Goal: Transaction & Acquisition: Download file/media

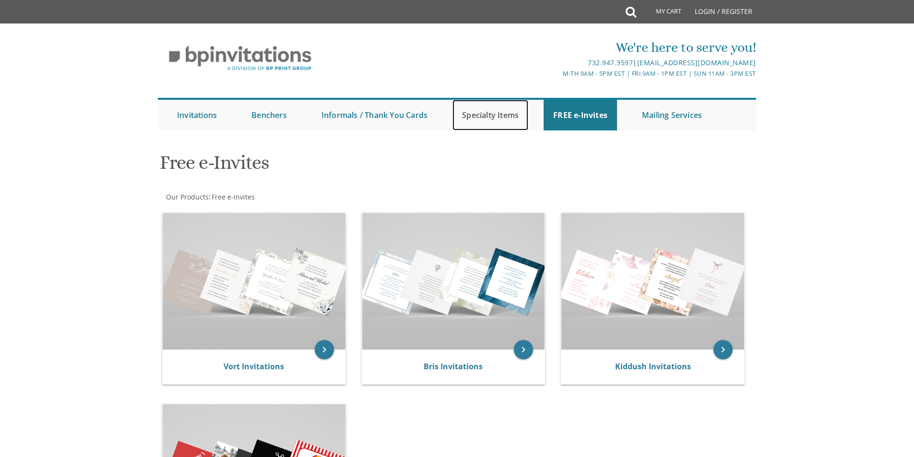
click at [484, 117] on link "Specialty Items" at bounding box center [490, 115] width 76 height 31
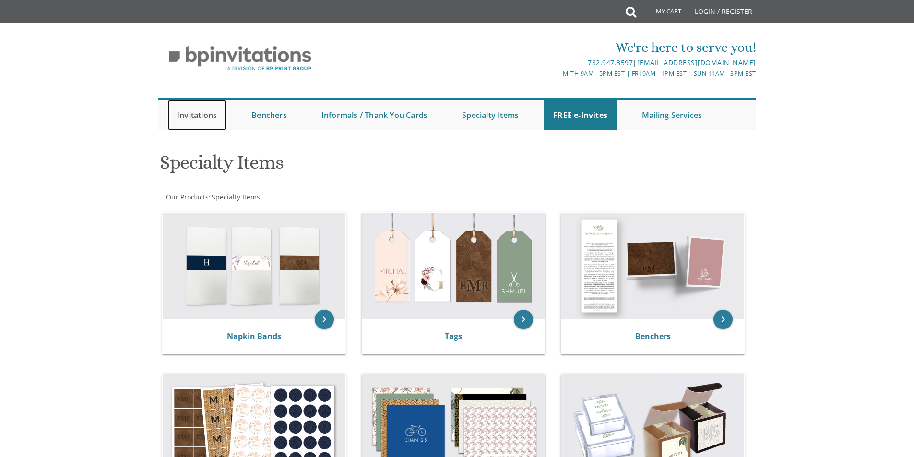
click at [190, 115] on link "Invitations" at bounding box center [196, 115] width 59 height 31
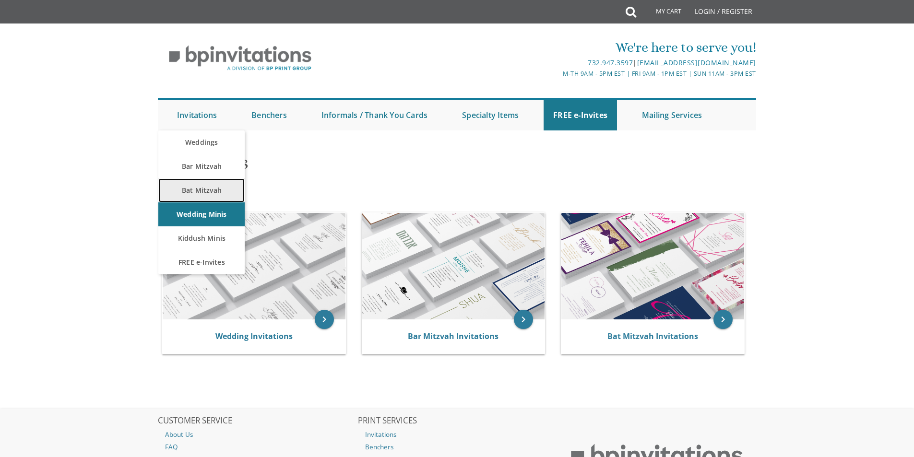
click at [213, 190] on link "Bat Mitzvah" at bounding box center [201, 190] width 86 height 24
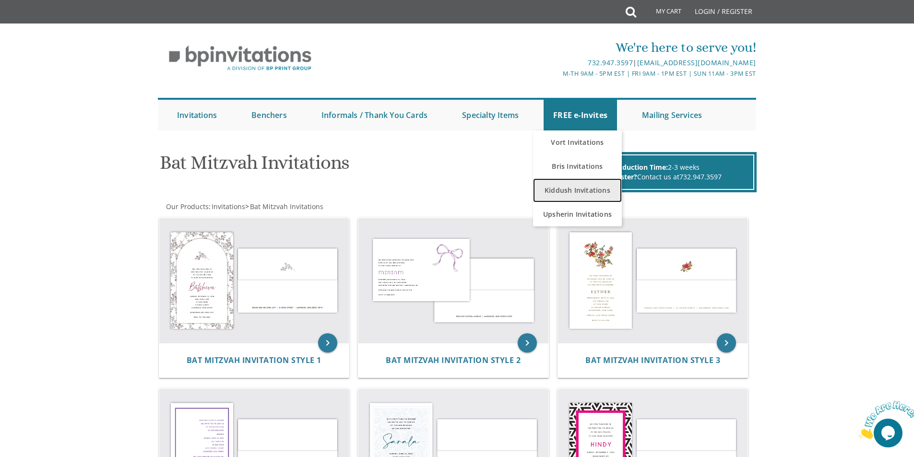
click at [588, 187] on link "Kiddush Invitations" at bounding box center [577, 190] width 89 height 24
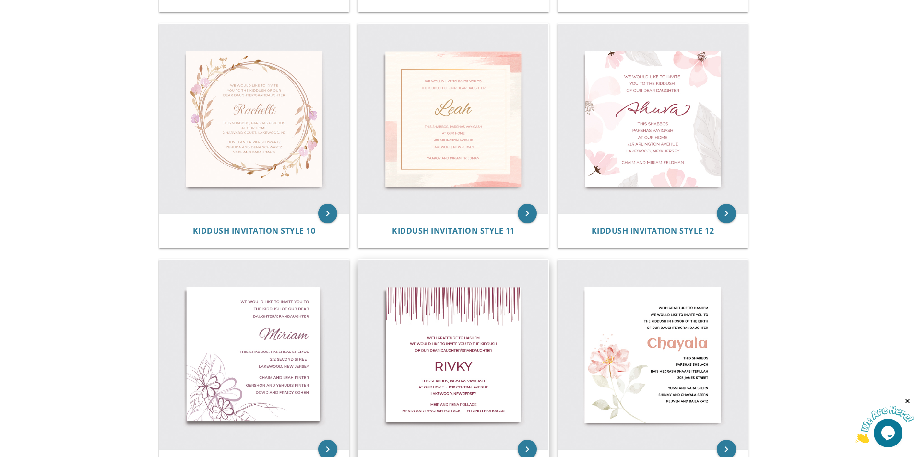
scroll to position [835, 0]
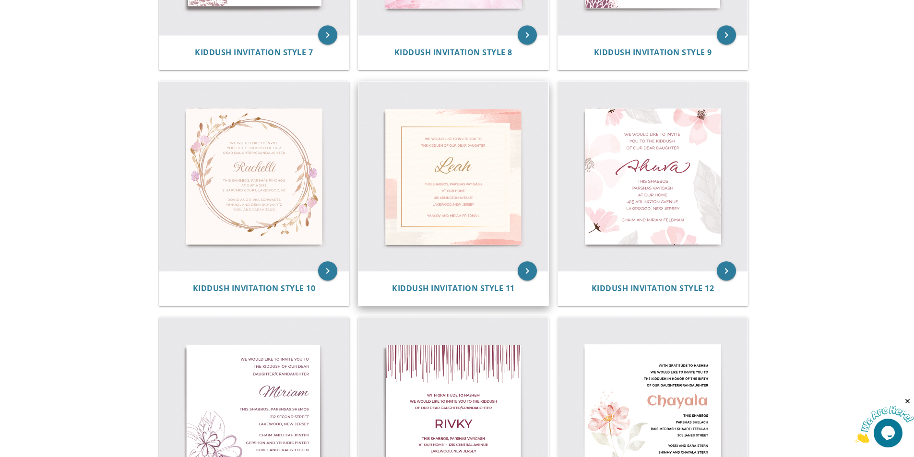
click at [472, 161] on img at bounding box center [453, 177] width 190 height 190
click at [528, 270] on icon "keyboard_arrow_right" at bounding box center [526, 270] width 19 height 19
